Goal: Find specific page/section: Find specific page/section

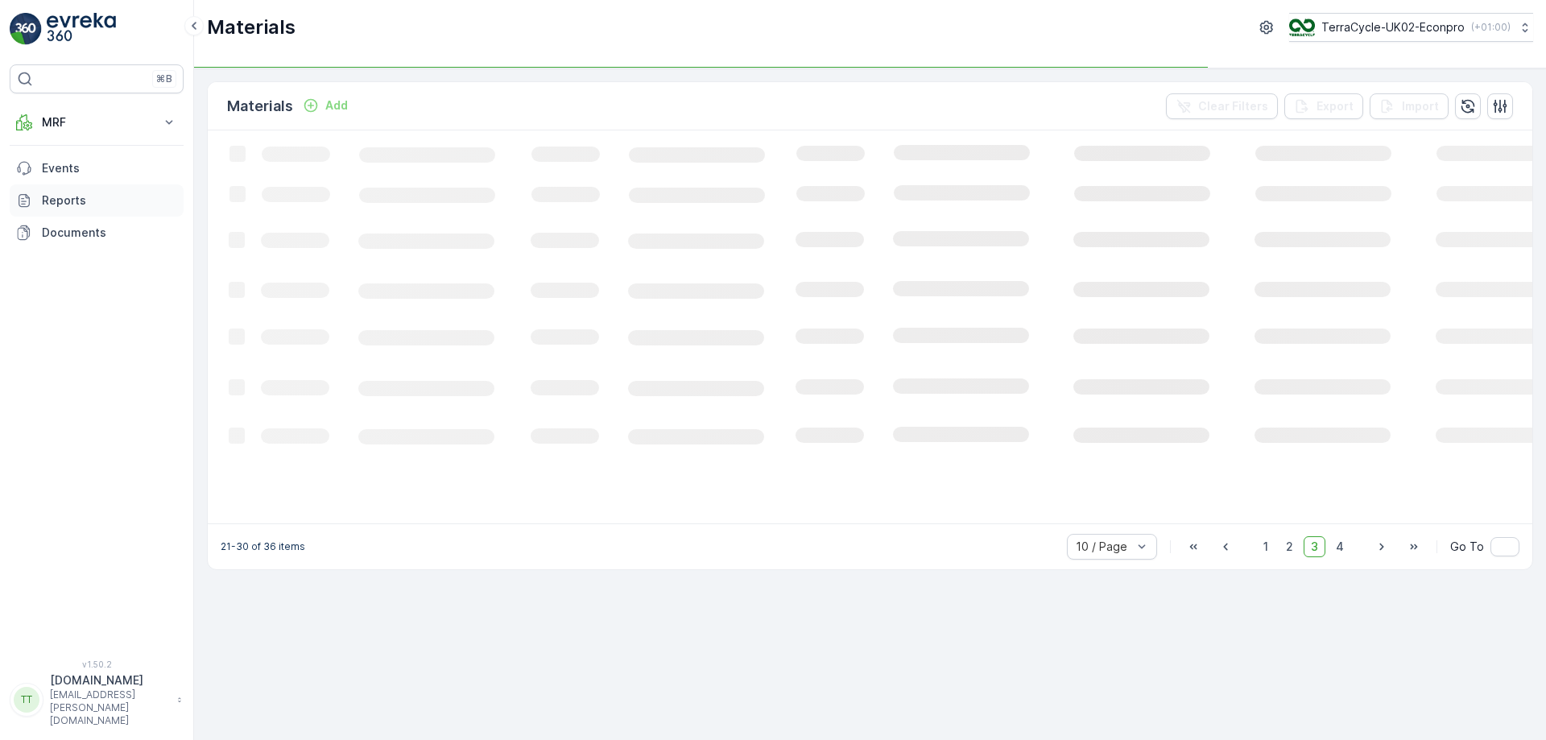
click at [68, 199] on p "Reports" at bounding box center [109, 200] width 135 height 16
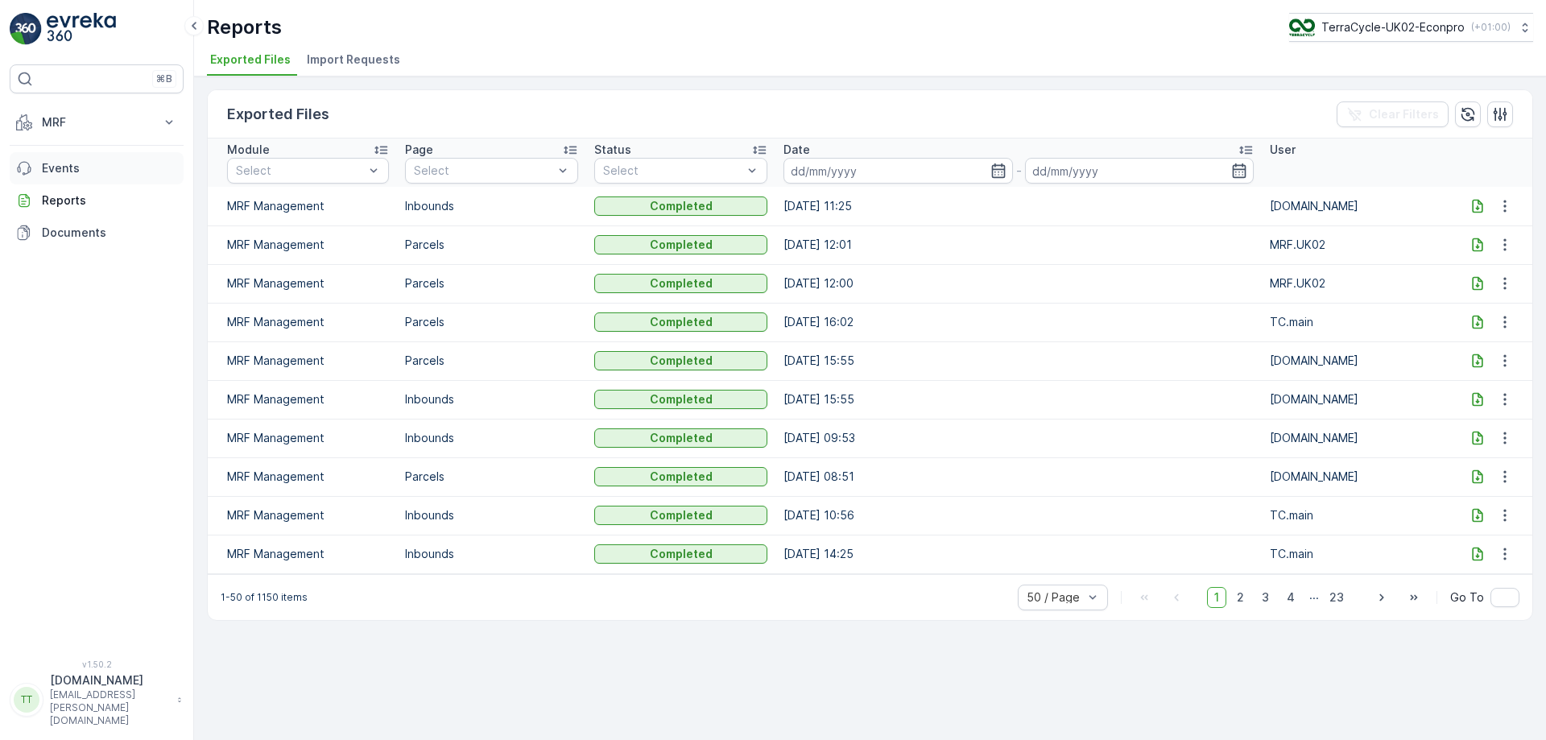
click at [72, 161] on p "Events" at bounding box center [109, 168] width 135 height 16
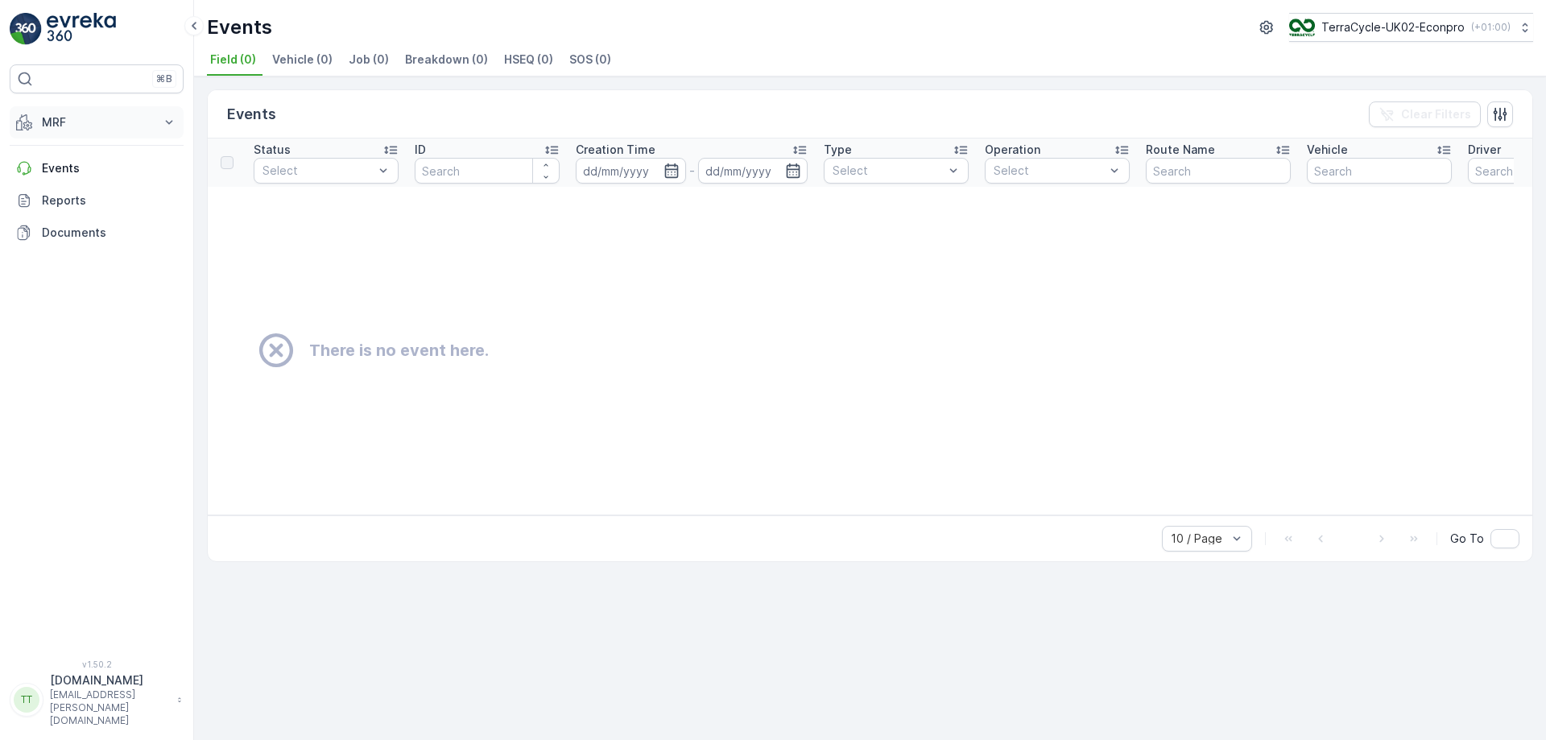
click at [115, 133] on button "MRF" at bounding box center [97, 122] width 174 height 32
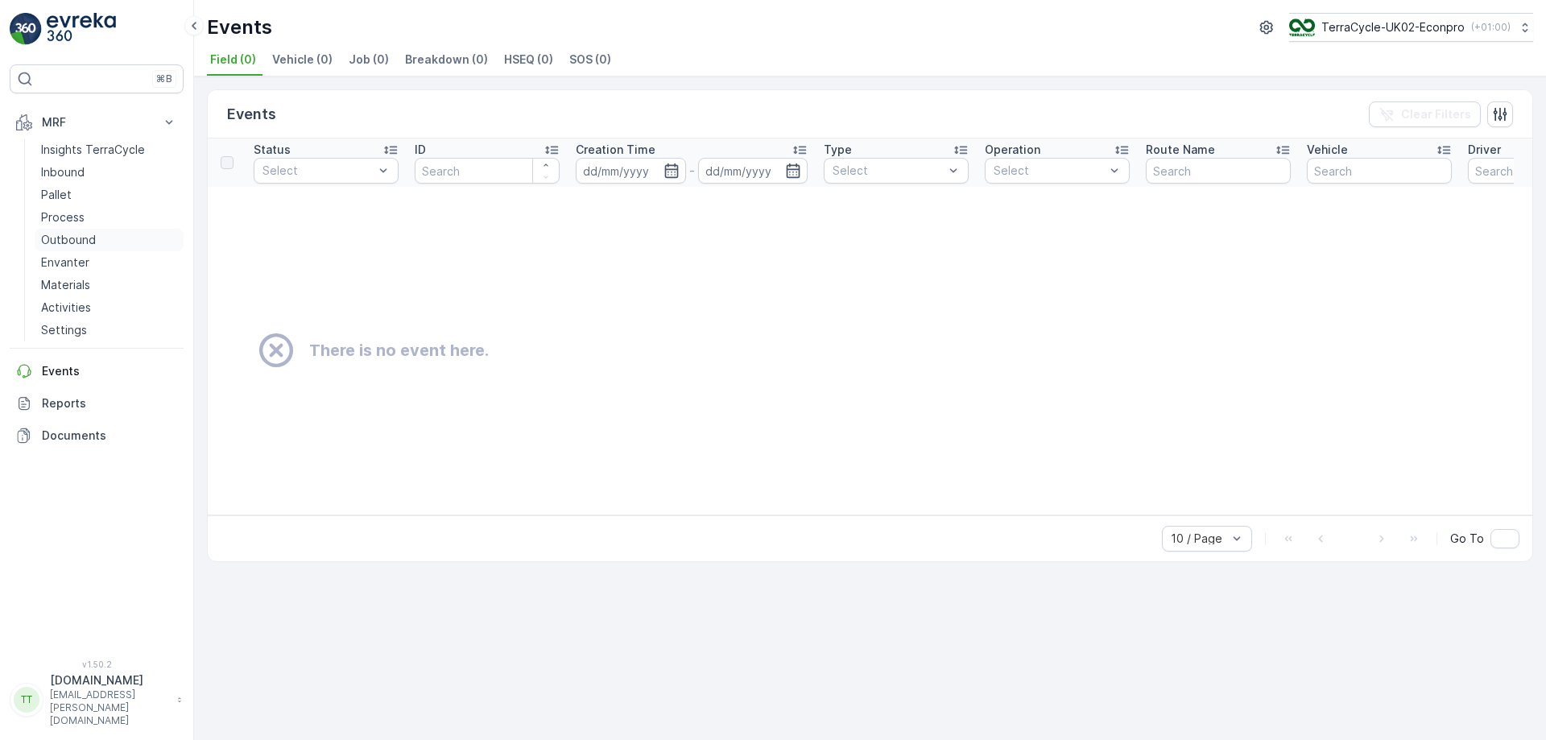
click at [76, 239] on p "Outbound" at bounding box center [68, 240] width 55 height 16
click at [70, 231] on link "Outbound" at bounding box center [109, 240] width 149 height 23
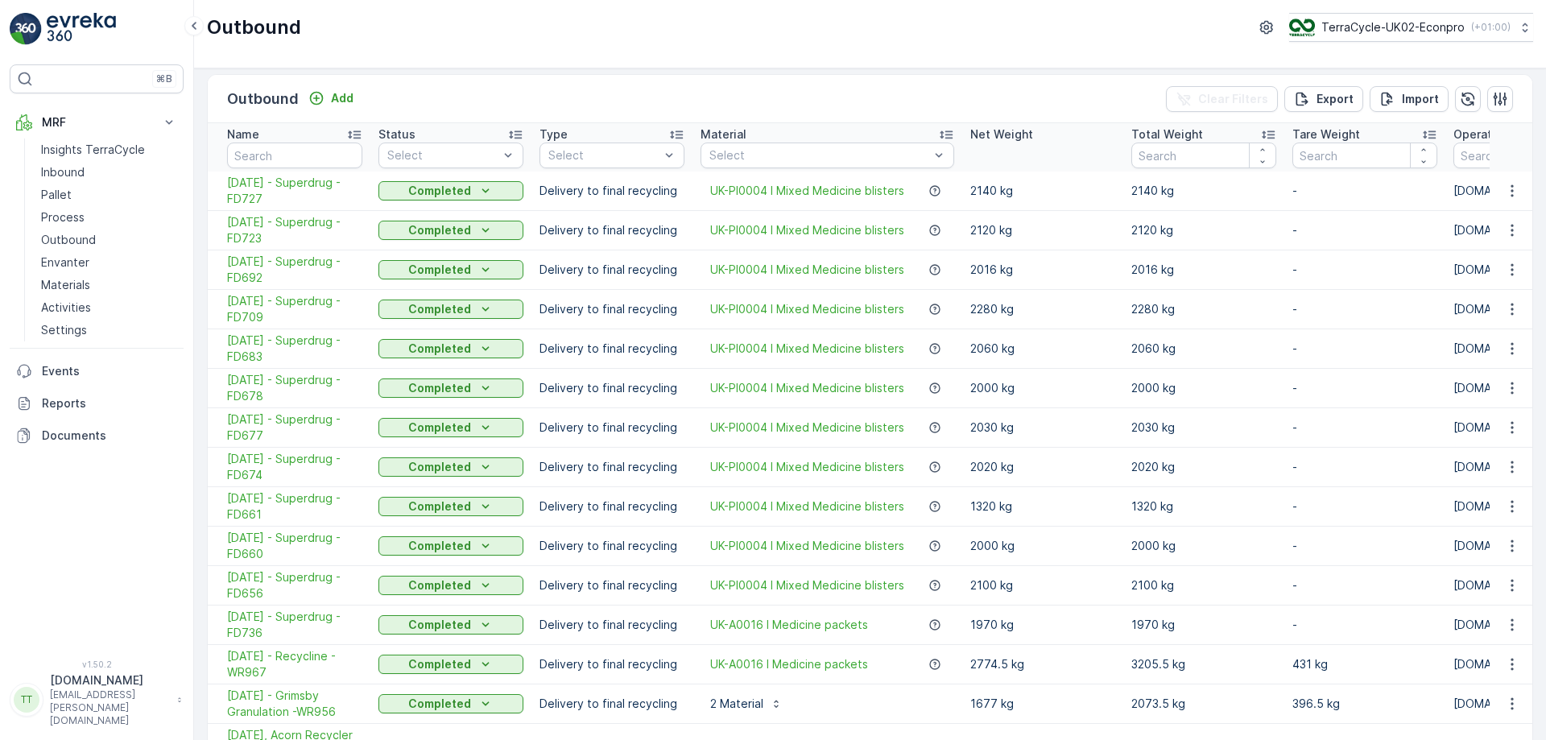
scroll to position [96, 0]
